Goal: Information Seeking & Learning: Learn about a topic

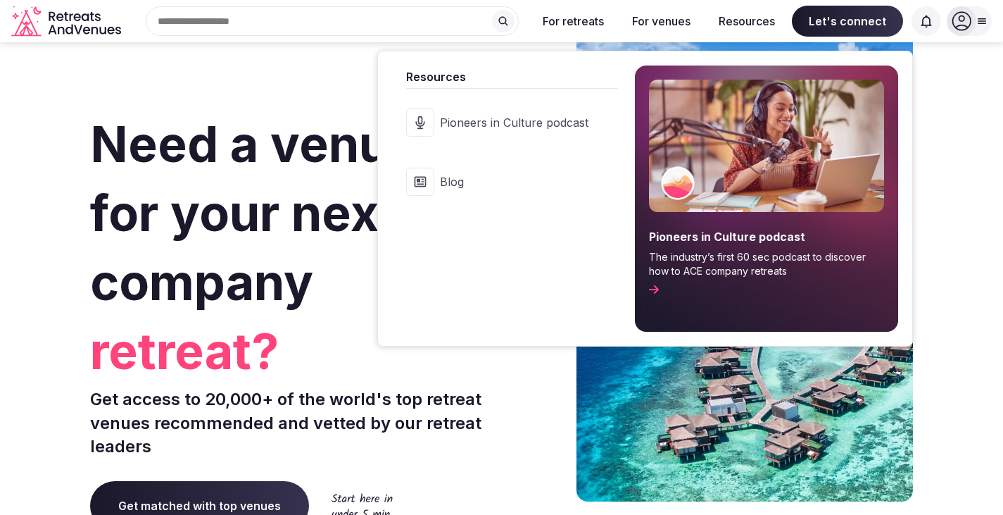
click at [444, 186] on link "Blog" at bounding box center [505, 182] width 226 height 56
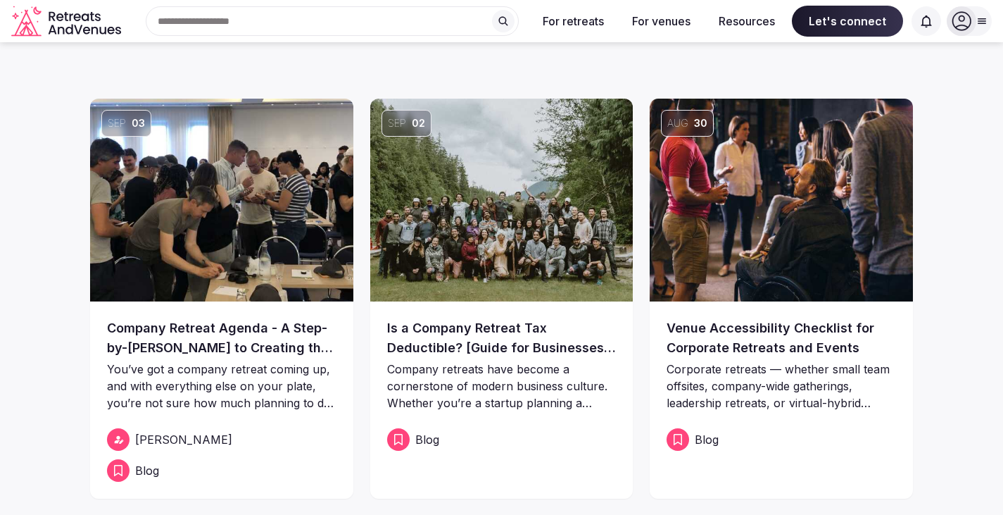
click at [225, 271] on img at bounding box center [221, 200] width 263 height 203
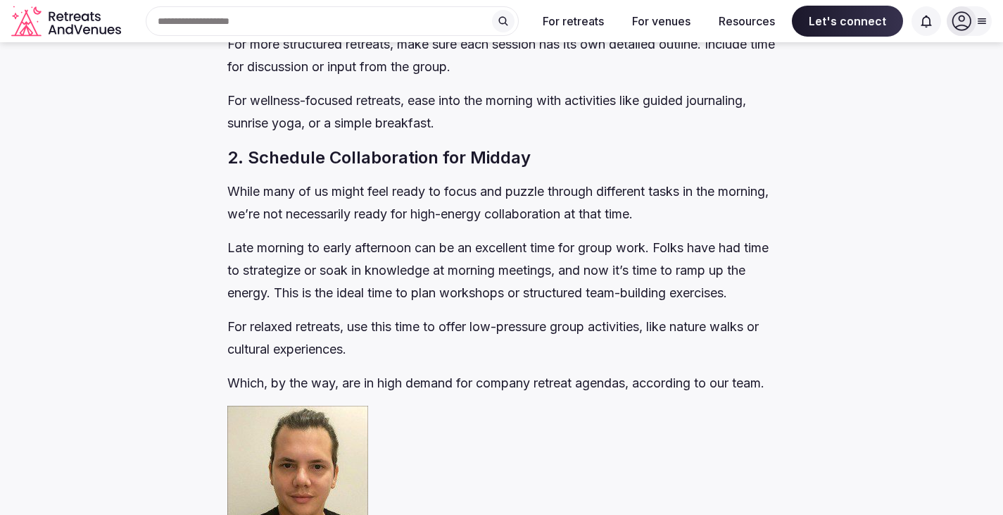
scroll to position [5945, 0]
